Goal: Task Accomplishment & Management: Manage account settings

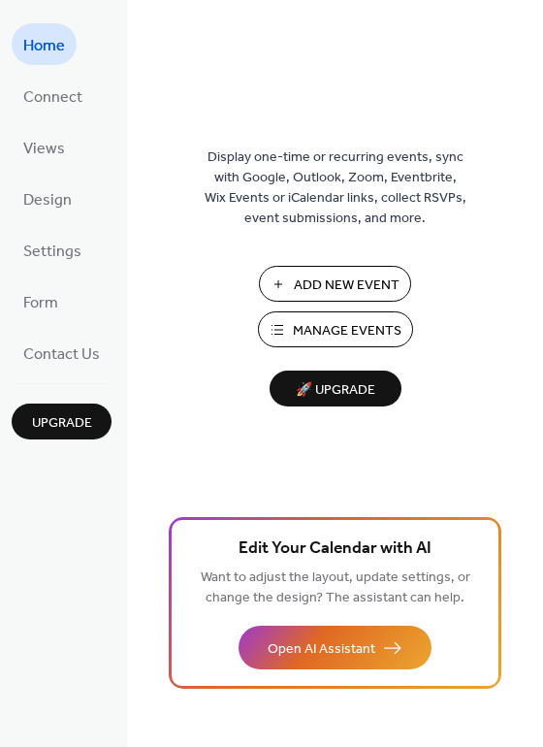
click at [48, 420] on span "Upgrade" at bounding box center [62, 423] width 60 height 20
click at [348, 326] on span "Manage Events" at bounding box center [347, 331] width 109 height 20
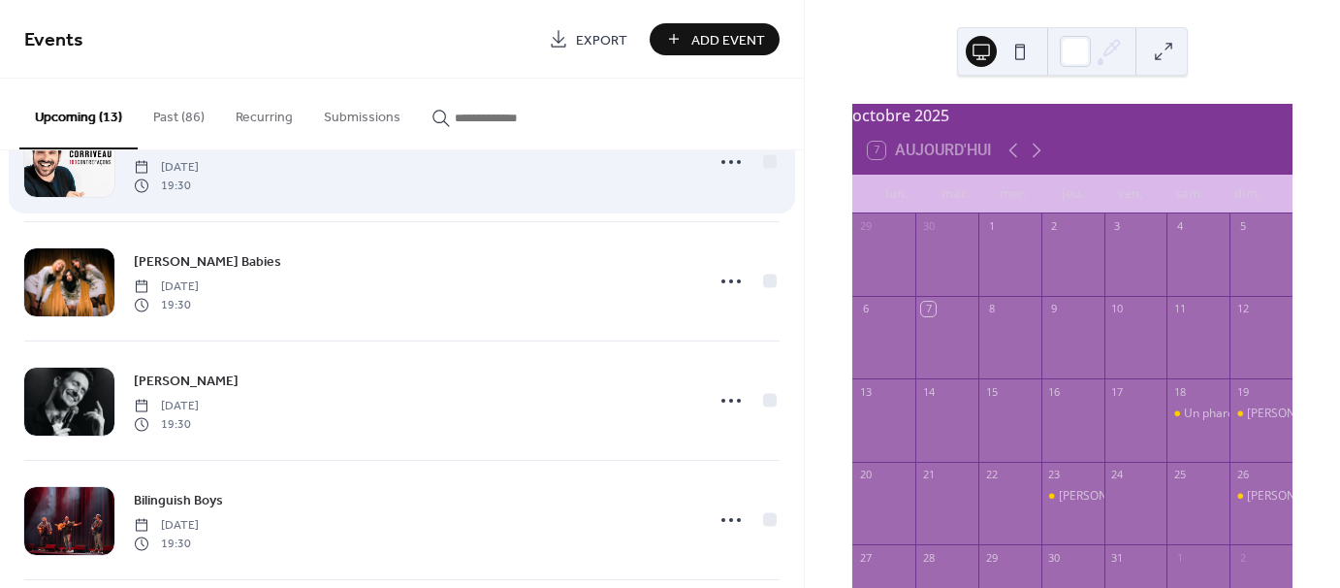
scroll to position [194, 0]
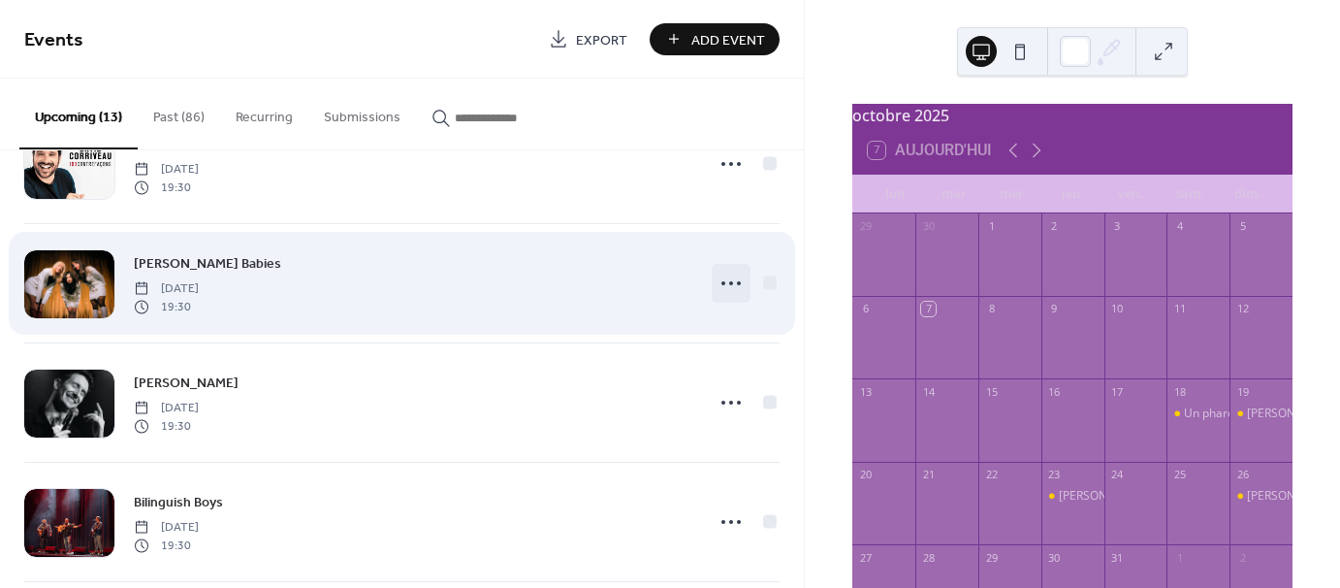
click at [729, 281] on icon at bounding box center [731, 283] width 31 height 31
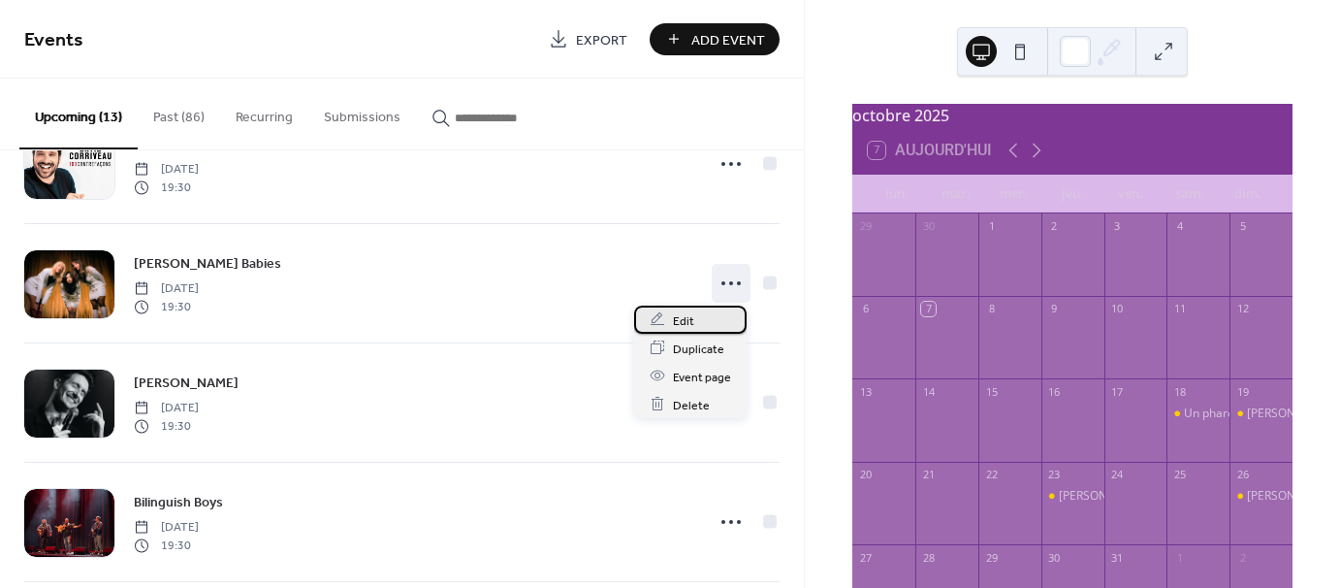
click at [681, 318] on span "Edit" at bounding box center [683, 320] width 21 height 20
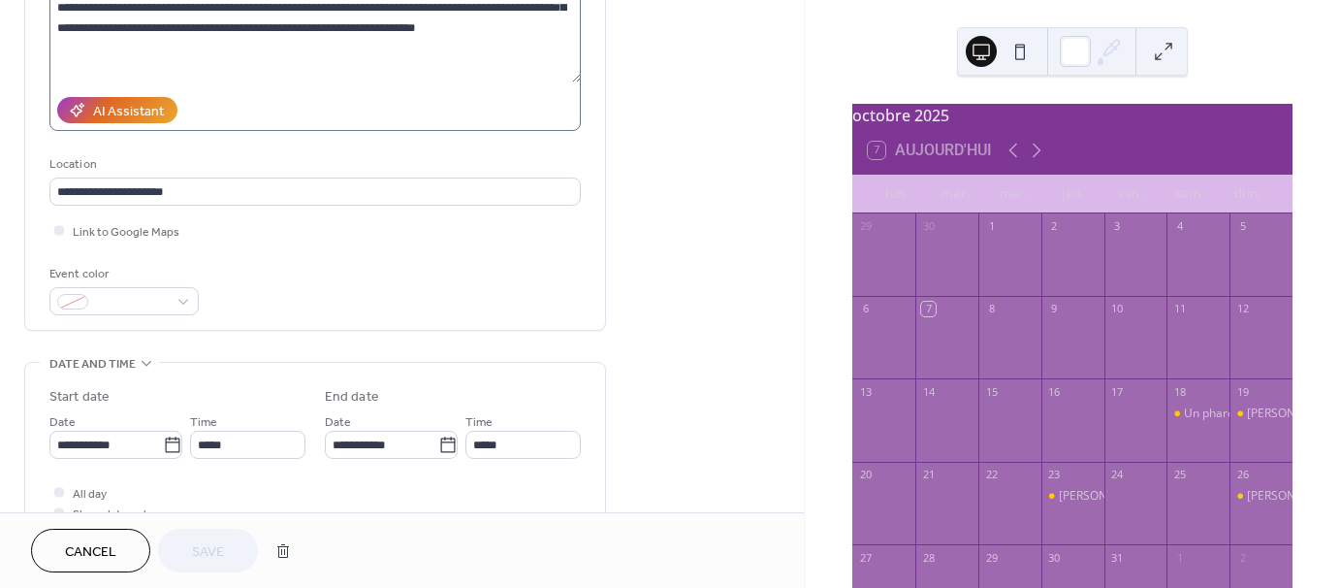
scroll to position [388, 0]
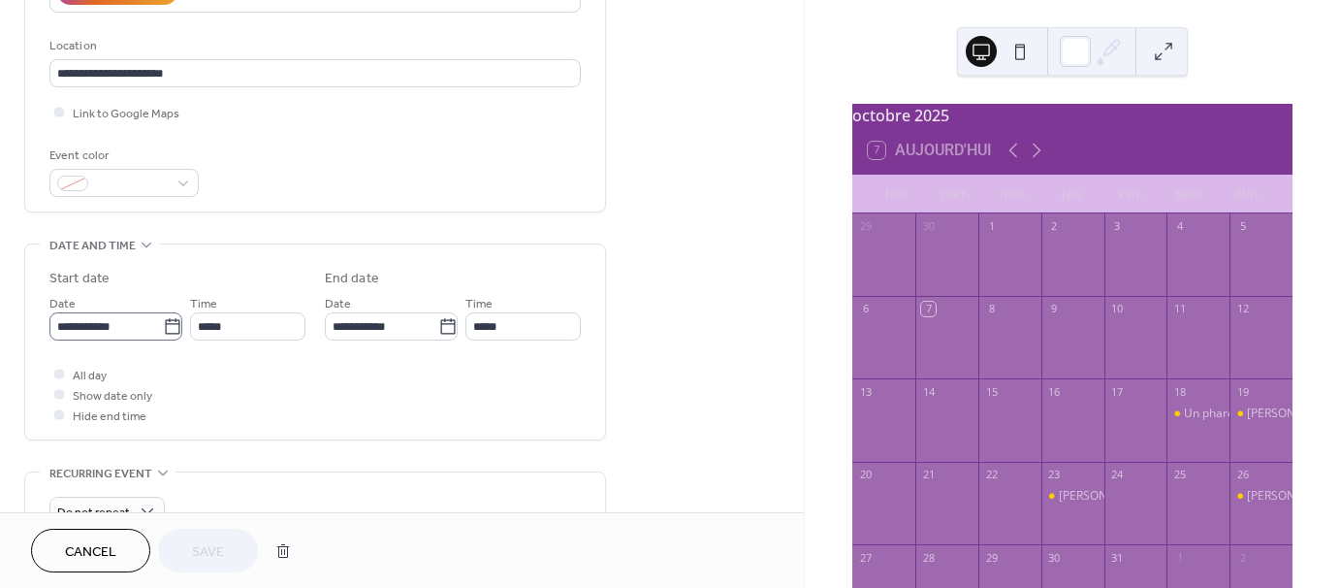
click at [166, 324] on icon at bounding box center [172, 326] width 19 height 19
click at [163, 324] on input "**********" at bounding box center [105, 326] width 113 height 28
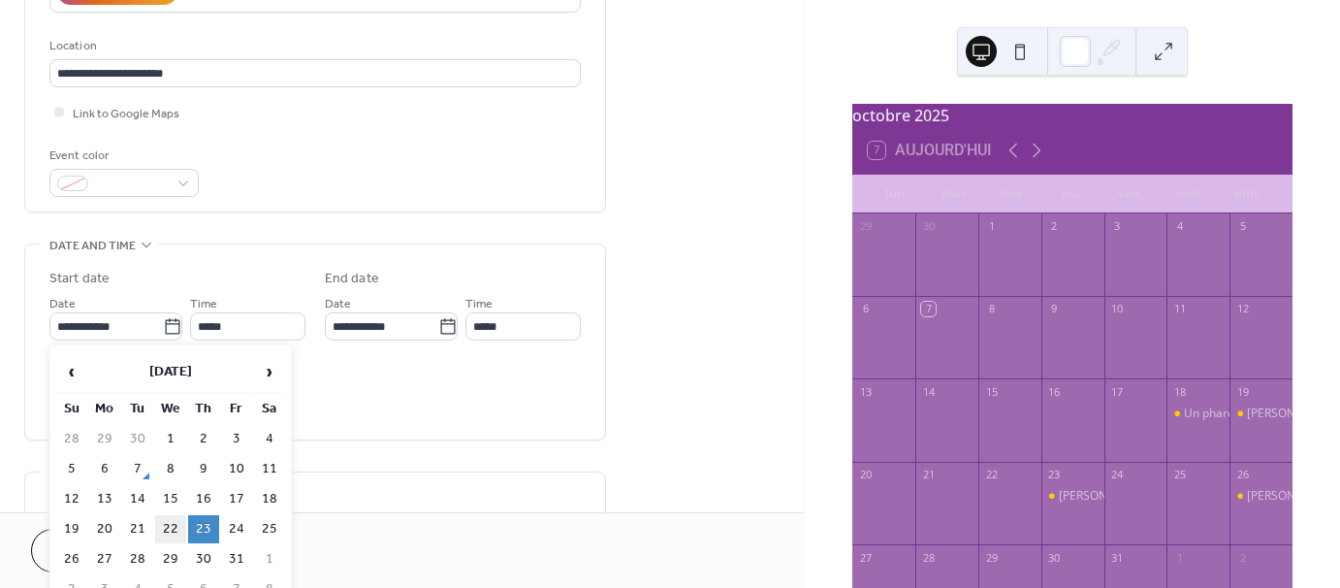
click at [168, 519] on td "22" at bounding box center [170, 529] width 31 height 28
type input "**********"
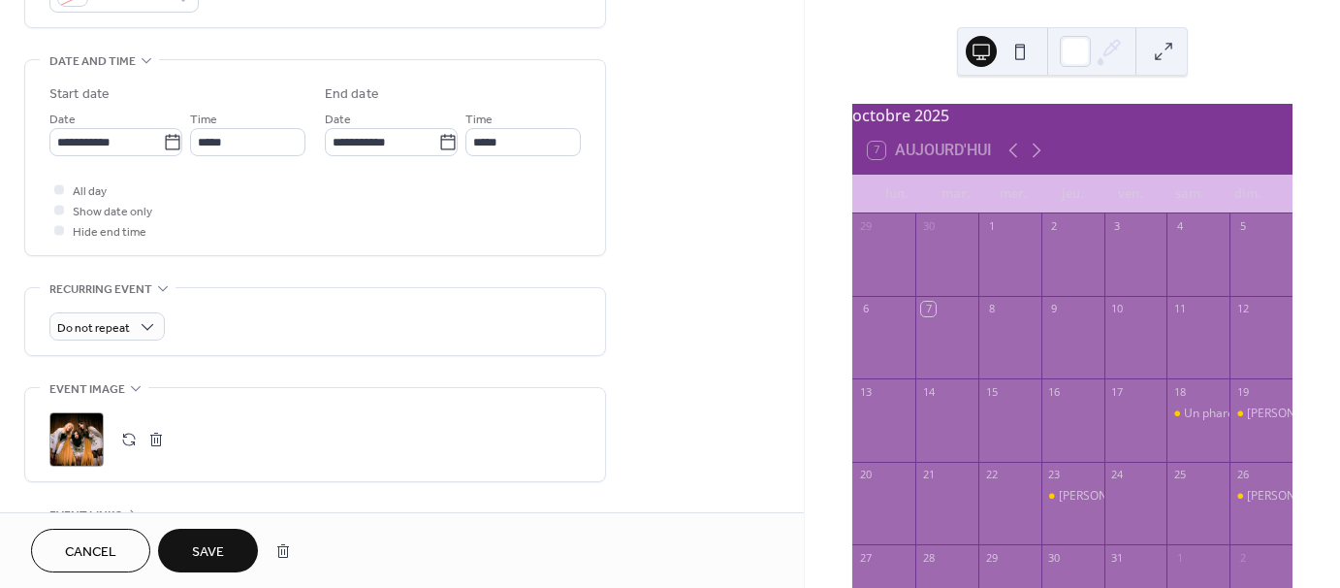
scroll to position [582, 0]
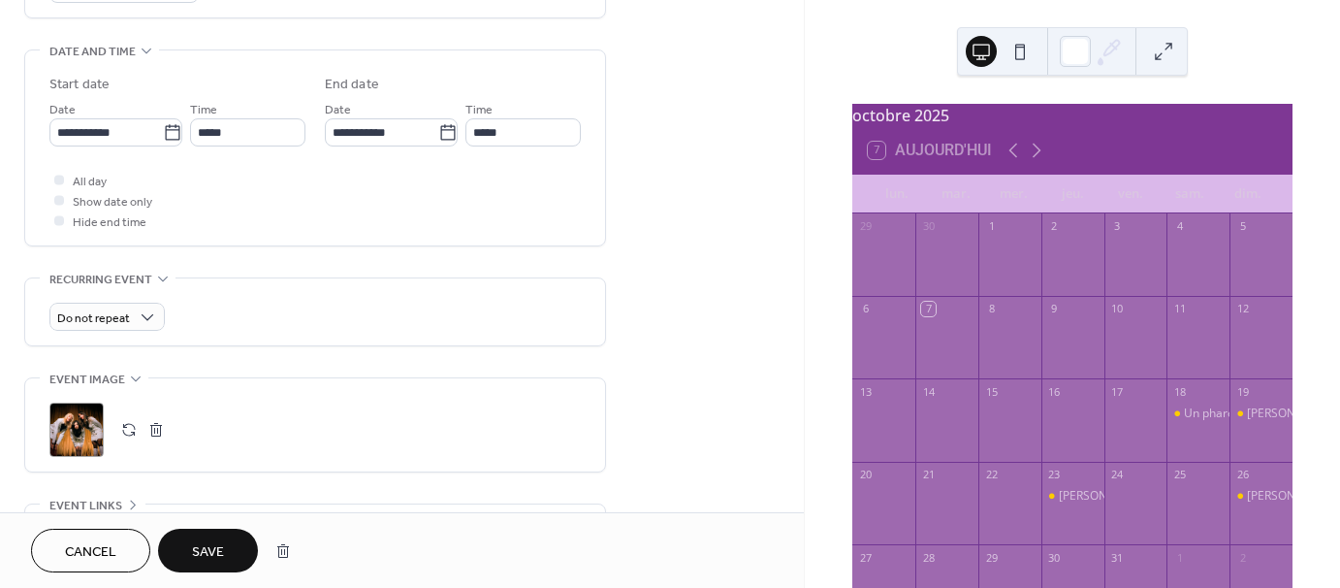
click at [211, 542] on span "Save" at bounding box center [208, 552] width 32 height 20
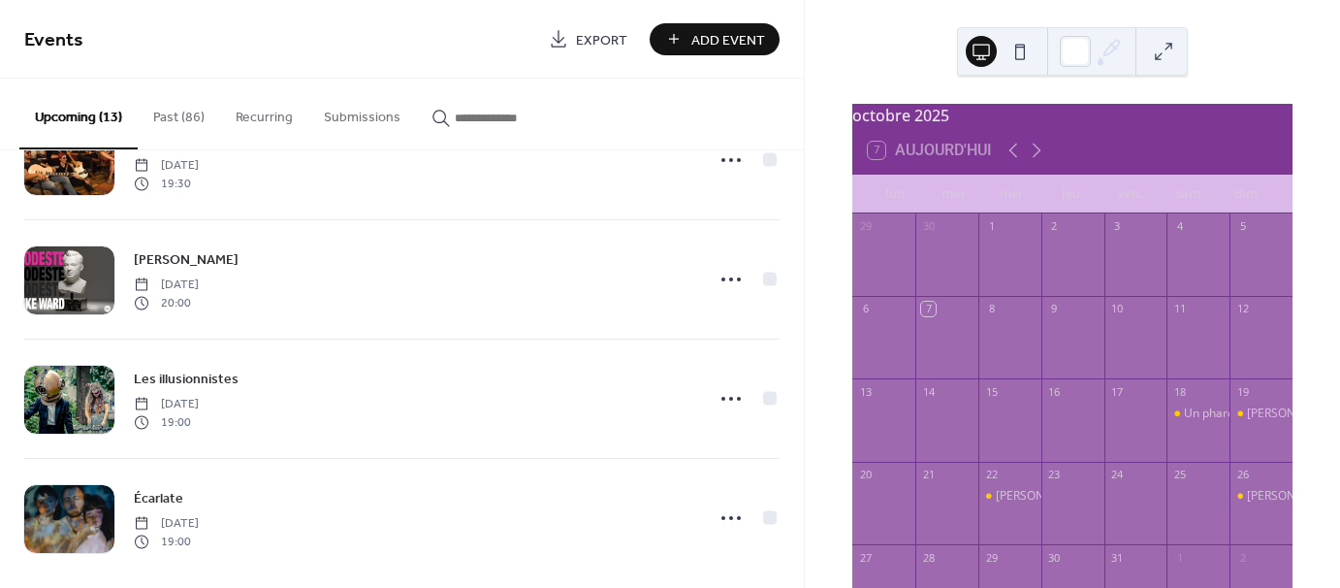
scroll to position [1167, 0]
